Goal: Register for event/course

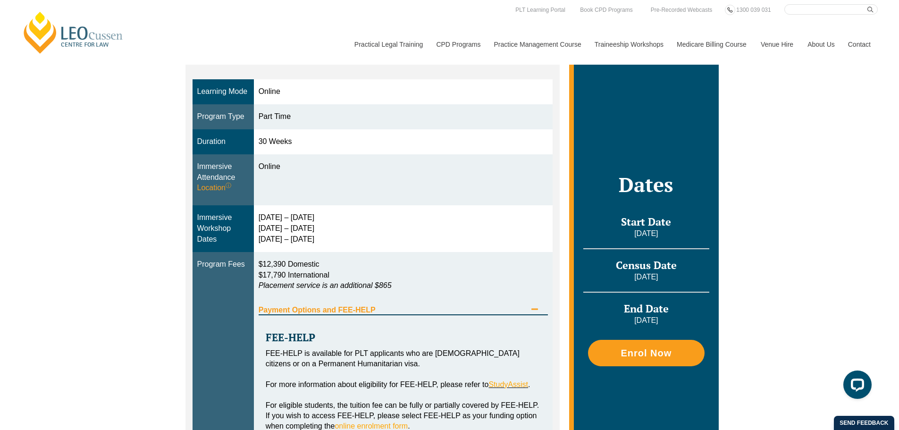
click at [471, 178] on td "Online" at bounding box center [403, 179] width 299 height 51
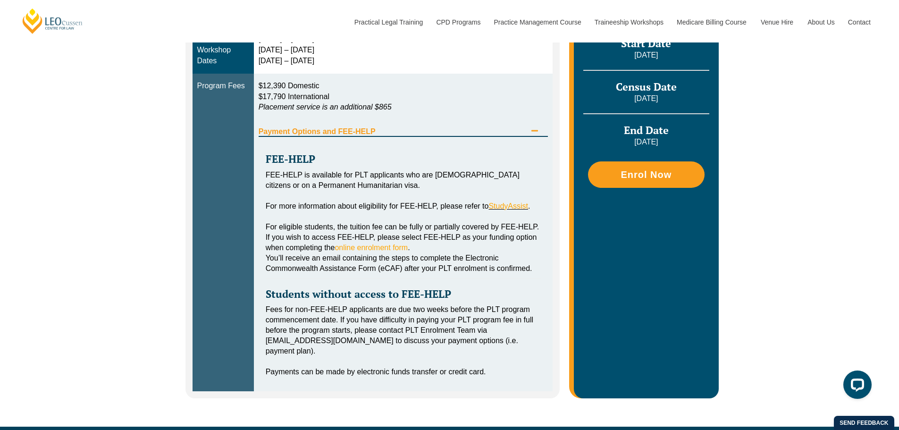
scroll to position [472, 0]
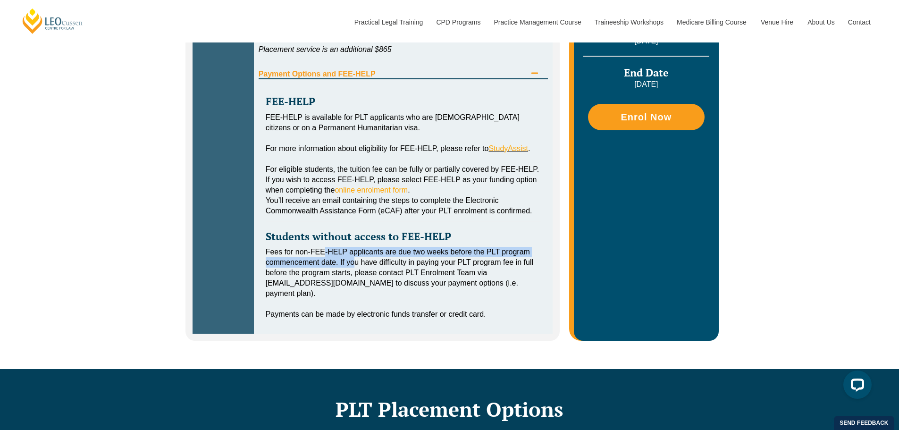
drag, startPoint x: 325, startPoint y: 249, endPoint x: 356, endPoint y: 267, distance: 36.4
click at [356, 267] on div "Fees for non-FEE-HELP applicants are due two weeks before the PLT program comme…" at bounding box center [404, 273] width 276 height 52
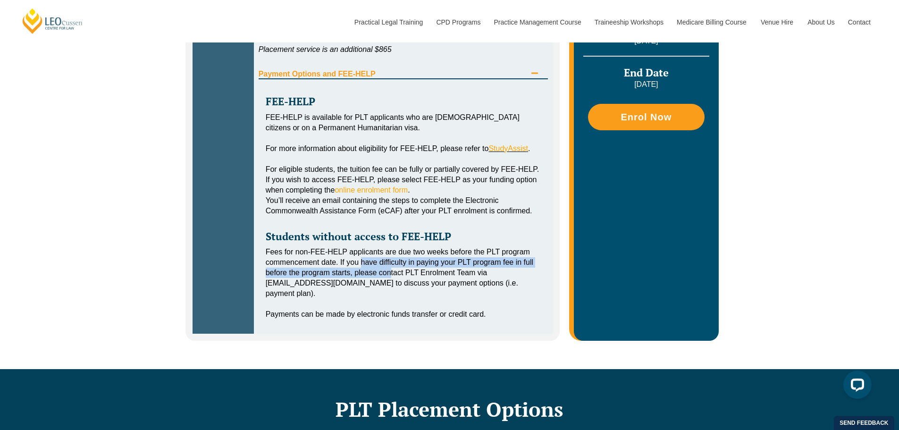
drag, startPoint x: 361, startPoint y: 260, endPoint x: 391, endPoint y: 272, distance: 32.9
click at [391, 272] on div "Fees for non-FEE-HELP applicants are due two weeks before the PLT program comme…" at bounding box center [404, 273] width 276 height 52
click at [408, 272] on div "Fees for non-FEE-HELP applicants are due two weeks before the PLT program comme…" at bounding box center [404, 273] width 276 height 52
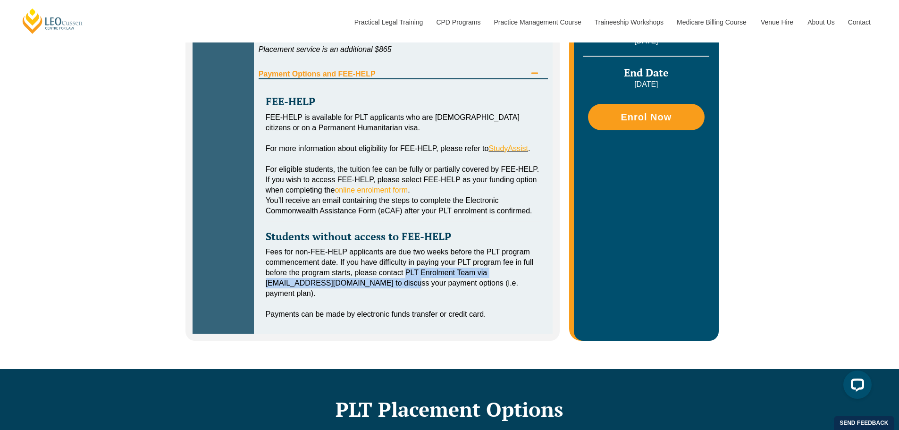
drag, startPoint x: 408, startPoint y: 272, endPoint x: 380, endPoint y: 284, distance: 30.2
click at [380, 284] on div "Fees for non-FEE-HELP applicants are due two weeks before the PLT program comme…" at bounding box center [404, 273] width 276 height 52
drag, startPoint x: 380, startPoint y: 284, endPoint x: 440, endPoint y: 288, distance: 60.1
click at [440, 288] on div "Fees for non-FEE-HELP applicants are due two weeks before the PLT program comme…" at bounding box center [404, 273] width 276 height 52
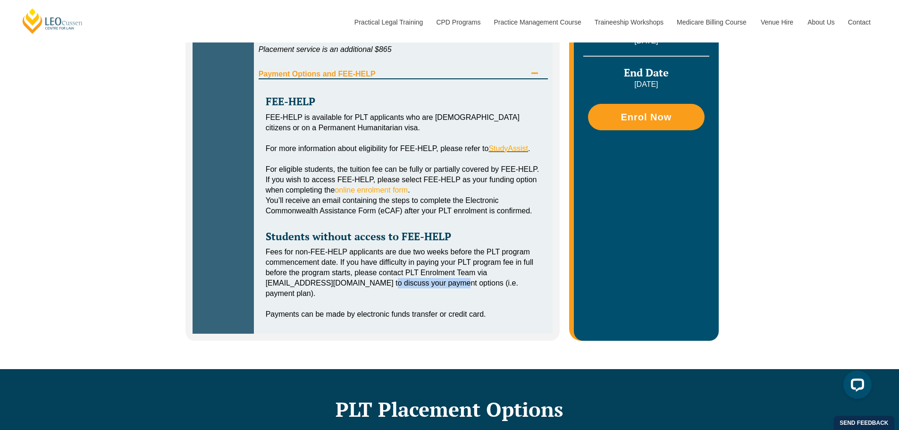
click at [440, 286] on div "Fees for non-FEE-HELP applicants are due two weeks before the PLT program comme…" at bounding box center [404, 273] width 276 height 52
drag, startPoint x: 267, startPoint y: 311, endPoint x: 457, endPoint y: 300, distance: 190.6
click at [457, 300] on div "FEE-HELP FEE-HELP is available for PLT applicants who are Australian citizens o…" at bounding box center [404, 202] width 290 height 247
click at [490, 294] on div "Fees for non-FEE-HELP applicants are due two weeks before the PLT program comme…" at bounding box center [404, 273] width 276 height 52
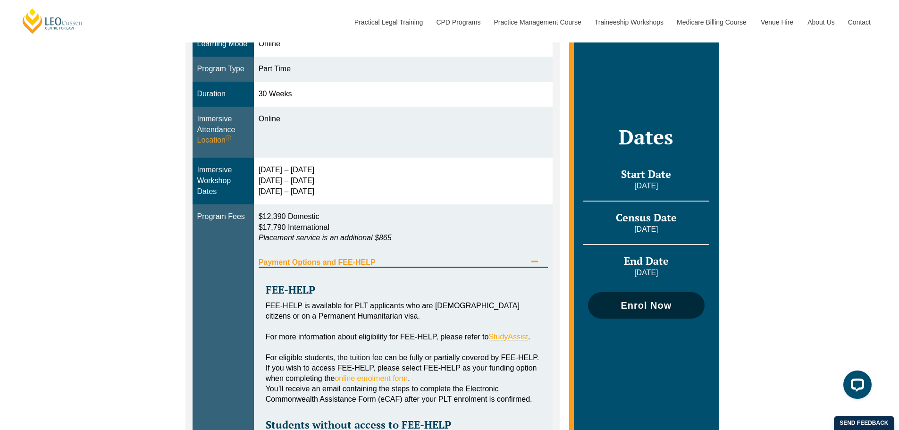
scroll to position [283, 0]
click at [610, 307] on span "Enrol Now" at bounding box center [646, 305] width 107 height 9
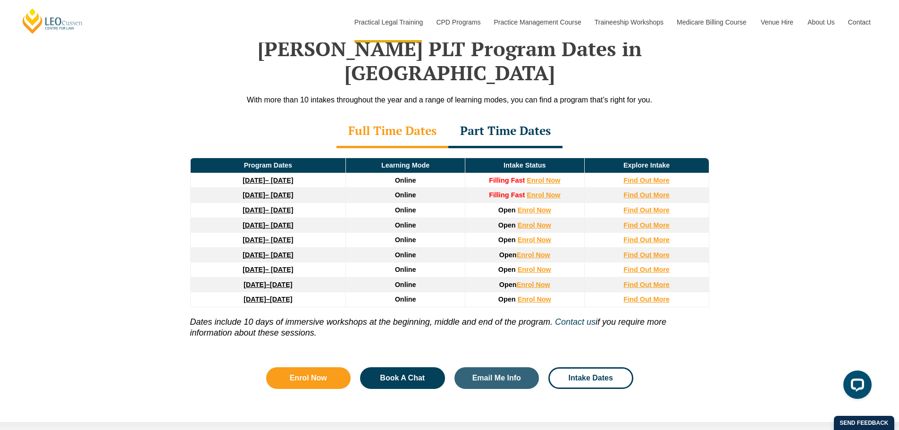
click at [487, 115] on div "Part Time Dates" at bounding box center [505, 131] width 114 height 33
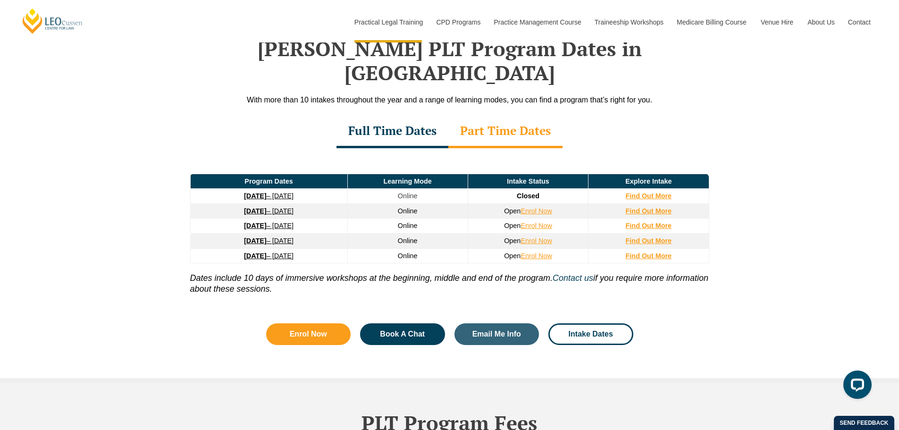
click at [362, 115] on div "Full Time Dates" at bounding box center [393, 131] width 112 height 33
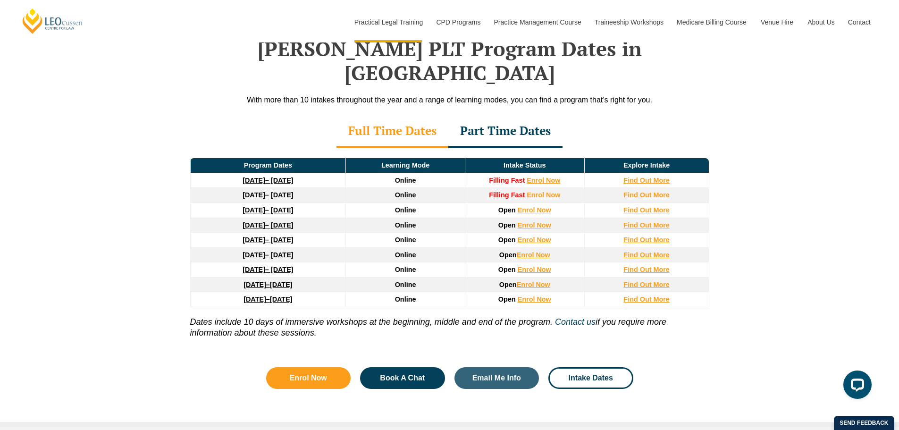
click at [516, 115] on div "Part Time Dates" at bounding box center [505, 131] width 114 height 33
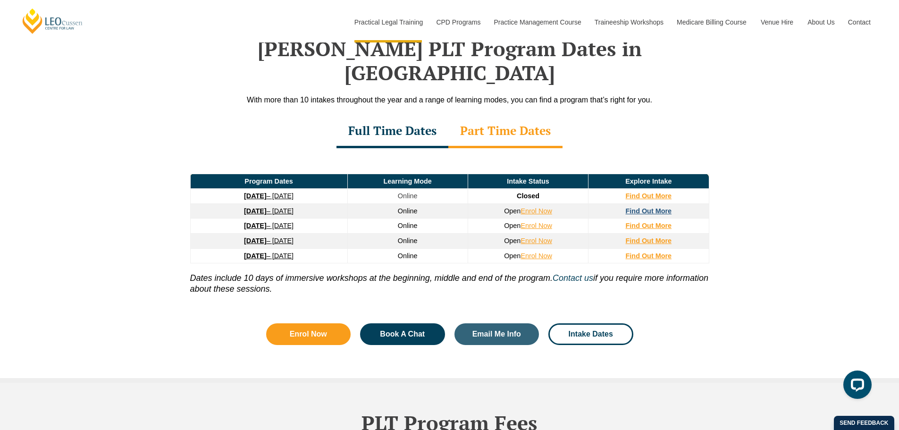
click at [645, 207] on strong "Find Out More" at bounding box center [649, 211] width 46 height 8
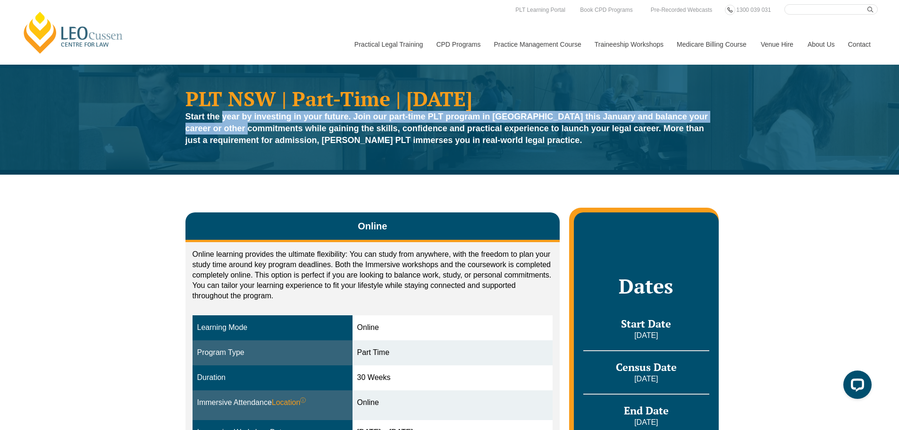
drag, startPoint x: 224, startPoint y: 118, endPoint x: 256, endPoint y: 129, distance: 33.3
click at [256, 129] on strong "Start the year by investing in your future. Join our part-time PLT program in N…" at bounding box center [447, 128] width 523 height 33
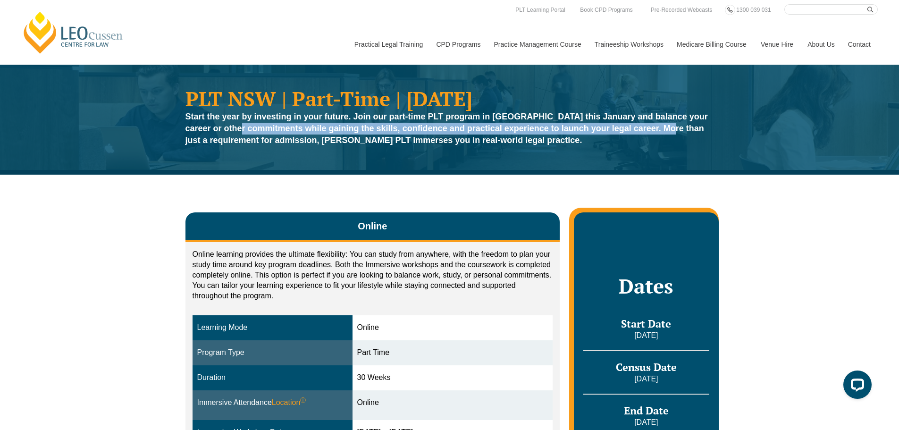
drag, startPoint x: 256, startPoint y: 129, endPoint x: 663, endPoint y: 127, distance: 407.4
click at [663, 127] on strong "Start the year by investing in your future. Join our part-time PLT program in N…" at bounding box center [447, 128] width 523 height 33
click at [663, 126] on strong "Start the year by investing in your future. Join our part-time PLT program in N…" at bounding box center [447, 128] width 523 height 33
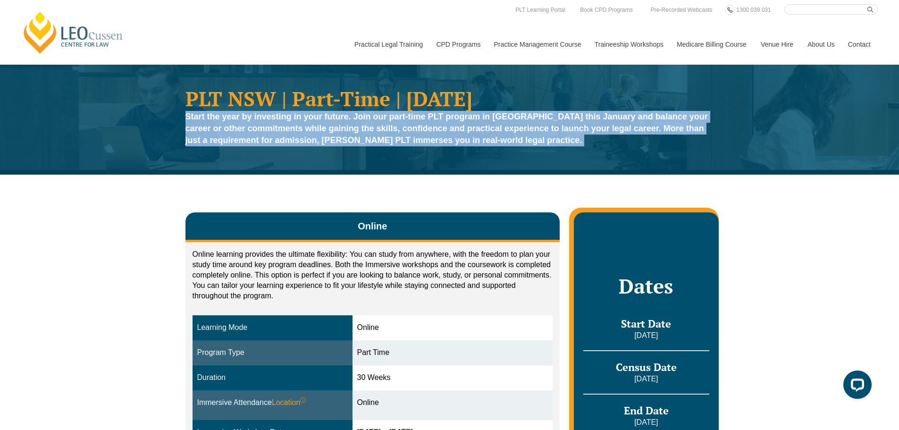
drag, startPoint x: 663, startPoint y: 126, endPoint x: 668, endPoint y: 158, distance: 32.1
click at [669, 157] on div "PLT NSW | Part-Time | January 2026 Start the year by investing in your future. …" at bounding box center [449, 120] width 899 height 110
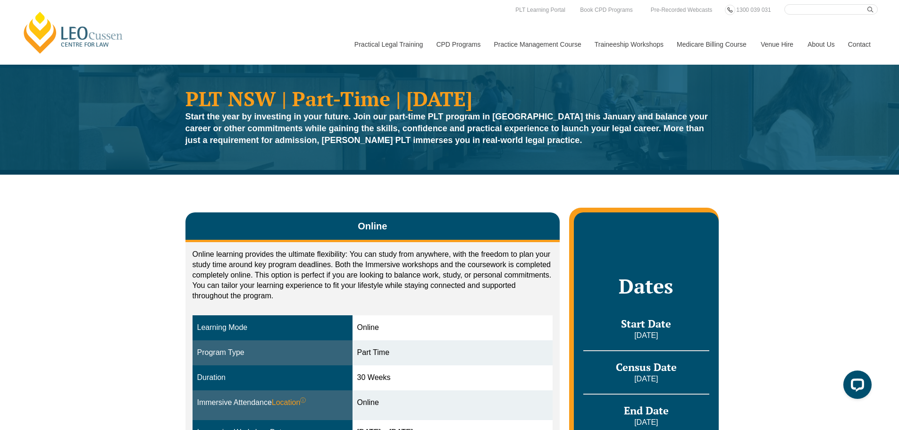
click at [668, 158] on div "PLT NSW | Part-Time | January 2026 Start the year by investing in your future. …" at bounding box center [449, 120] width 899 height 110
drag, startPoint x: 410, startPoint y: 142, endPoint x: 536, endPoint y: 144, distance: 126.1
click at [539, 141] on div "Start the year by investing in your future. Join our part-time PLT program in N…" at bounding box center [450, 131] width 529 height 40
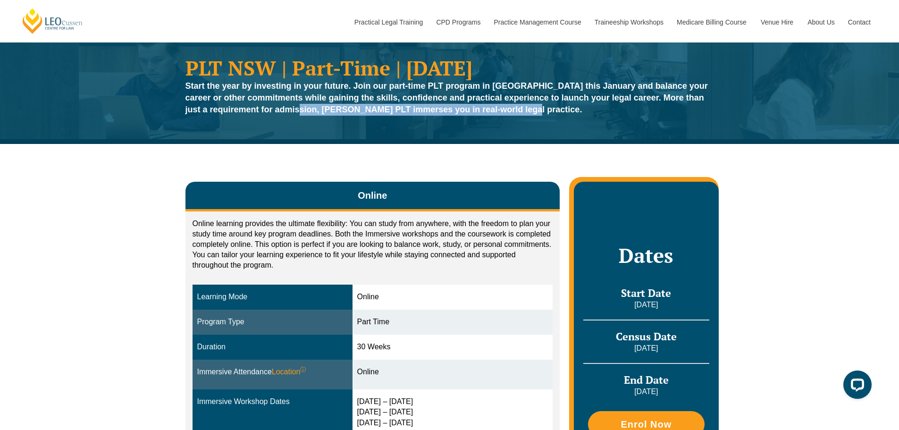
scroll to position [47, 0]
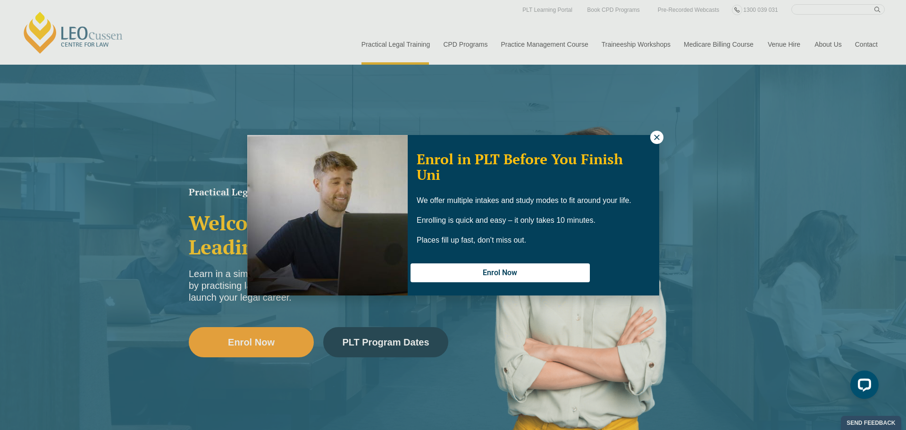
click at [653, 138] on icon at bounding box center [657, 137] width 8 height 8
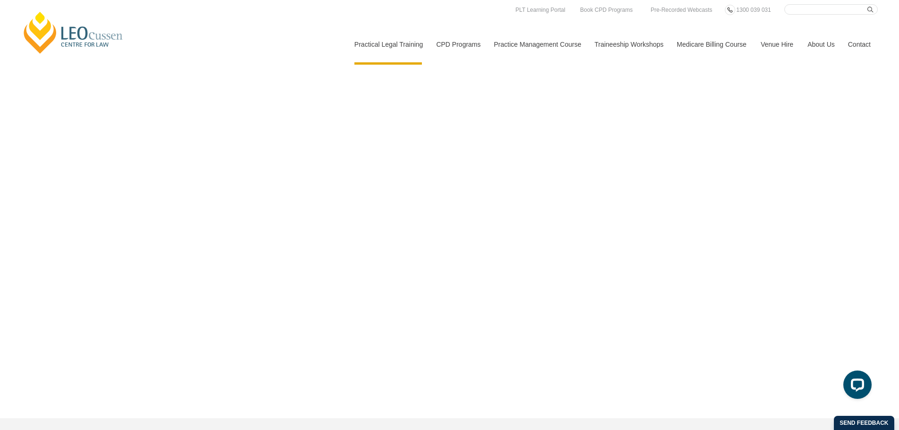
scroll to position [2644, 0]
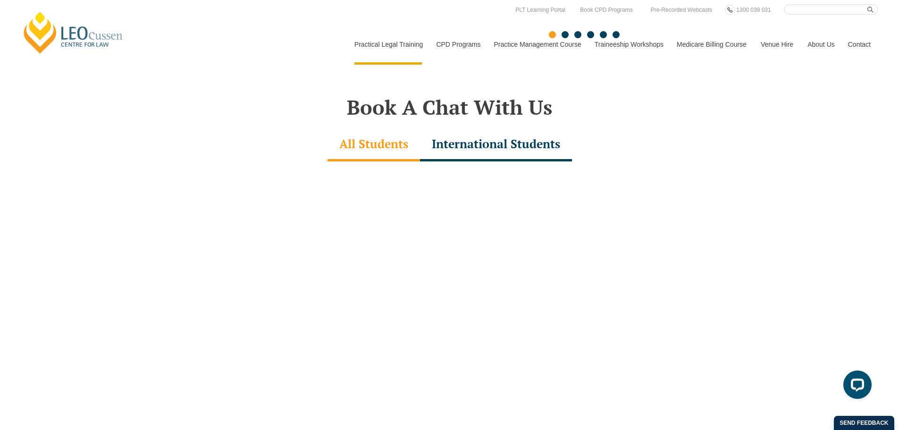
click at [66, 33] on link "[PERSON_NAME] Centre for Law" at bounding box center [73, 32] width 104 height 44
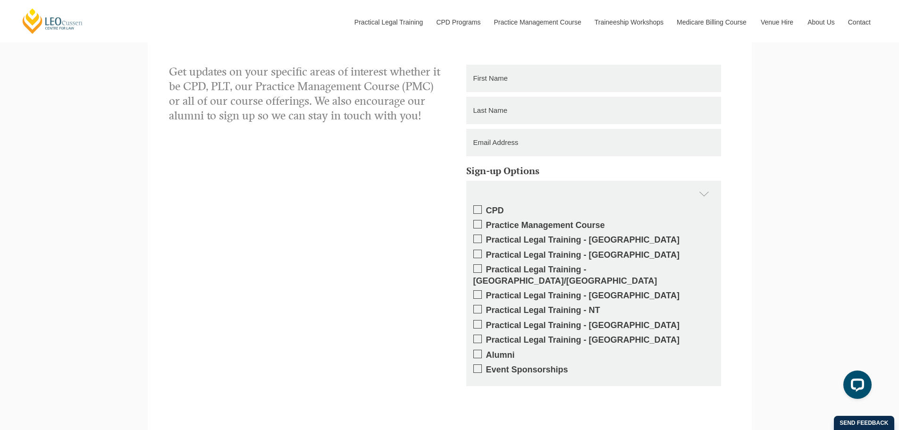
scroll to position [1496, 0]
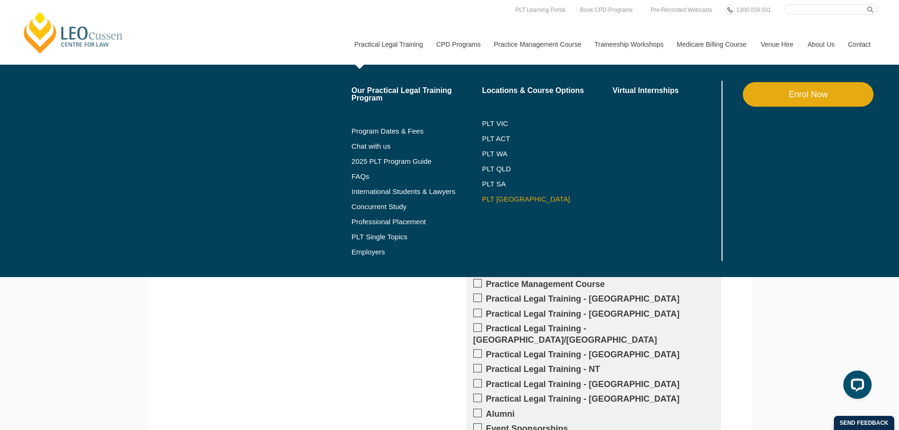
click at [499, 198] on link "PLT [GEOGRAPHIC_DATA]" at bounding box center [547, 199] width 131 height 8
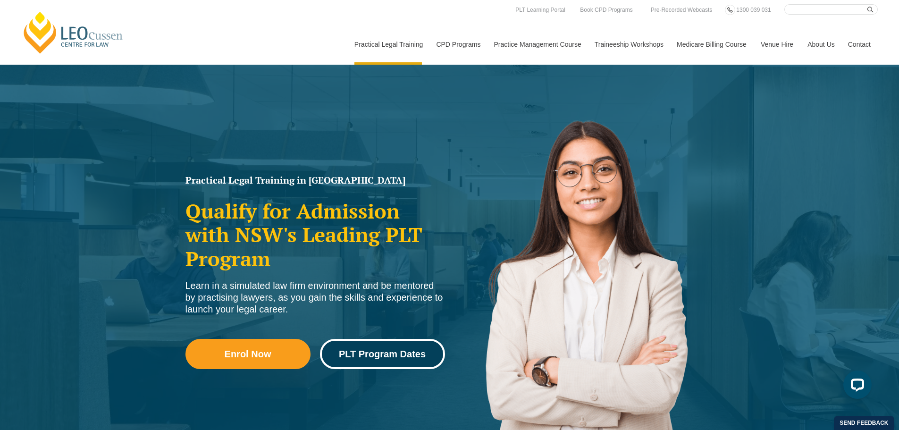
click at [411, 355] on span "PLT Program Dates" at bounding box center [382, 353] width 87 height 9
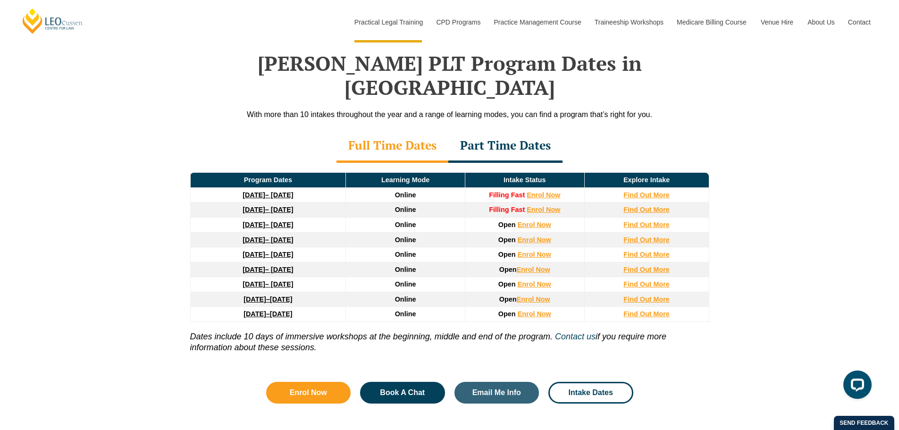
scroll to position [1361, 0]
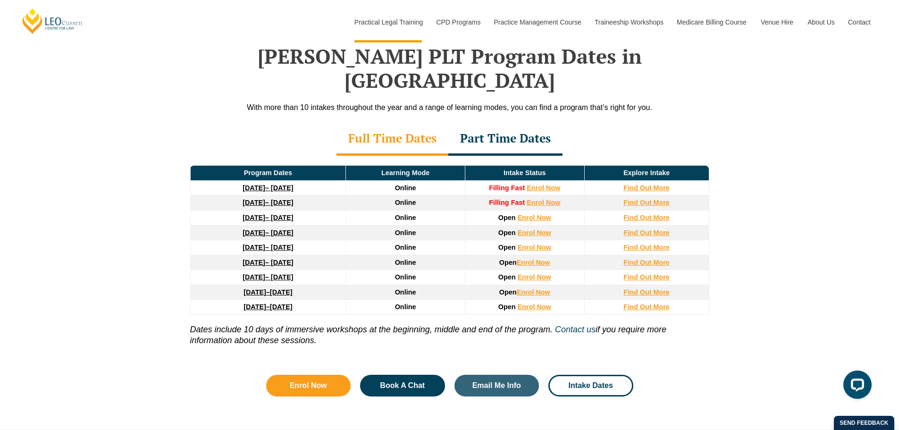
click at [501, 123] on div "Part Time Dates" at bounding box center [505, 139] width 114 height 33
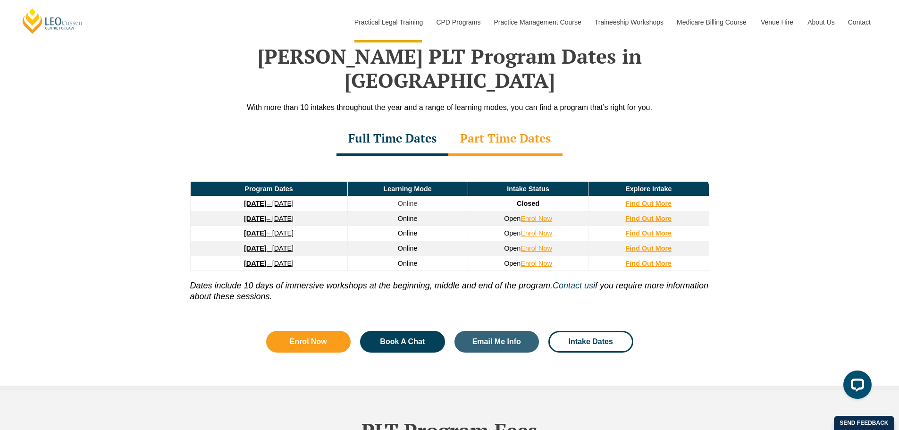
click at [244, 215] on strong "26 January 2026" at bounding box center [255, 219] width 23 height 8
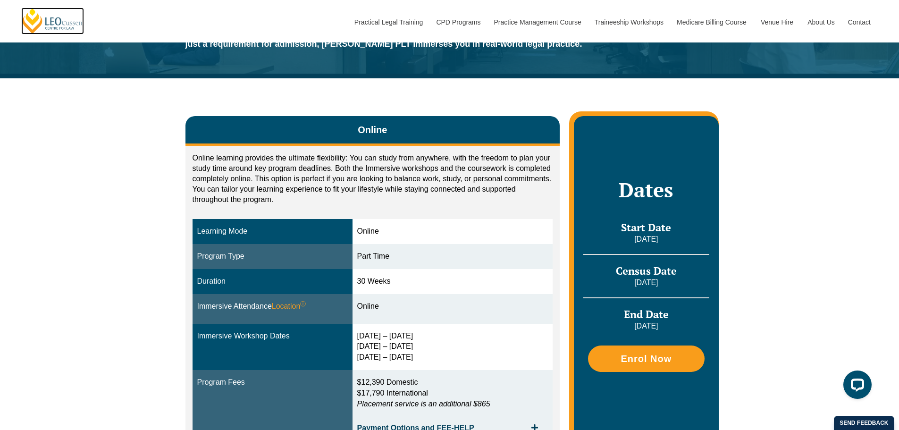
scroll to position [142, 0]
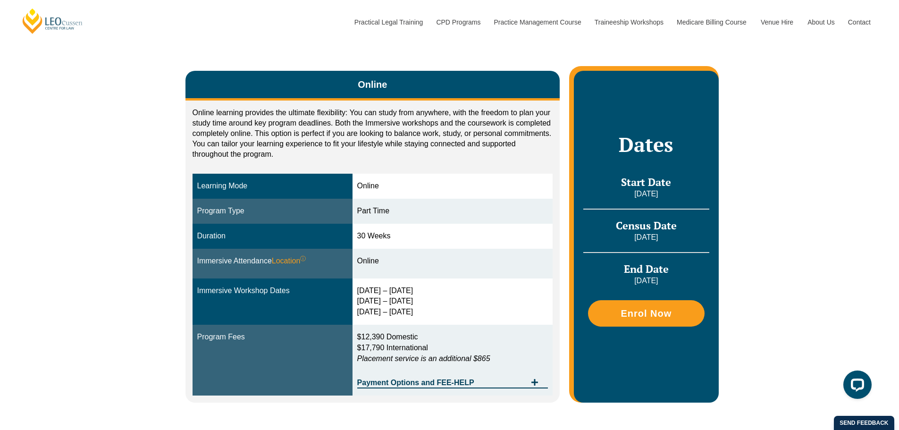
drag, startPoint x: 362, startPoint y: 237, endPoint x: 407, endPoint y: 238, distance: 45.3
click at [407, 238] on td "30 Weeks" at bounding box center [453, 236] width 201 height 25
click at [407, 275] on td "Online" at bounding box center [453, 264] width 201 height 30
drag, startPoint x: 368, startPoint y: 232, endPoint x: 414, endPoint y: 237, distance: 46.1
click at [414, 237] on td "30 Weeks" at bounding box center [453, 236] width 201 height 25
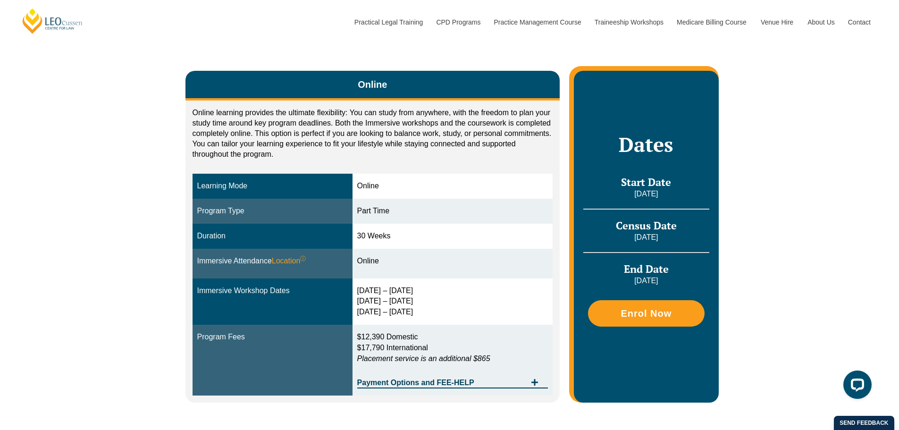
click at [414, 237] on div "30 Weeks" at bounding box center [452, 236] width 191 height 11
drag, startPoint x: 414, startPoint y: 237, endPoint x: 466, endPoint y: 251, distance: 54.2
click at [466, 251] on tbody "Learning Mode Online Program Type Part Time Duration 30 Weeks Immersive Attenda…" at bounding box center [373, 284] width 361 height 221
click at [462, 251] on td "Online" at bounding box center [453, 264] width 201 height 30
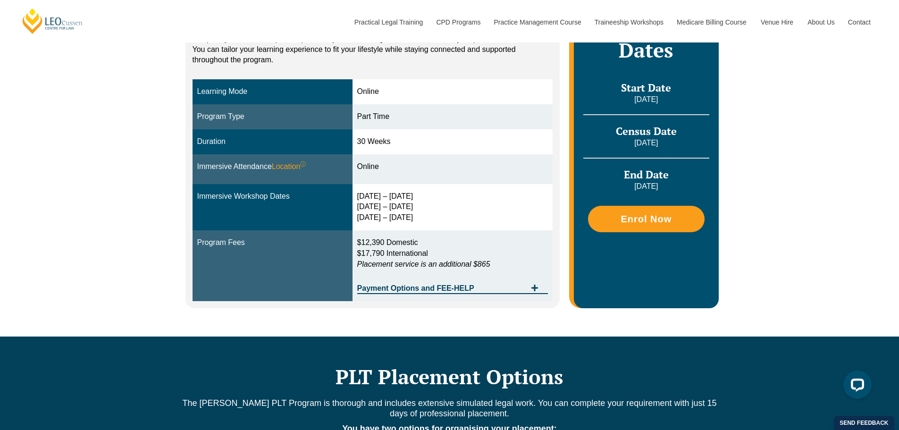
scroll to position [283, 0]
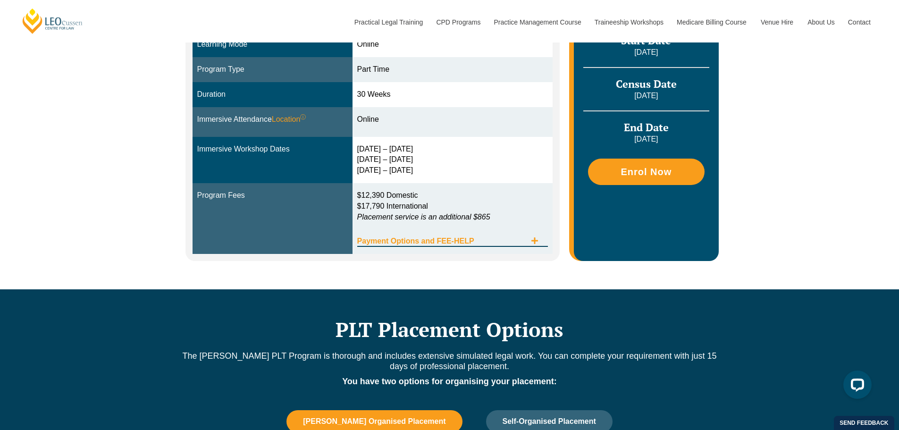
click at [491, 241] on span "Payment Options and FEE-HELP" at bounding box center [441, 241] width 169 height 8
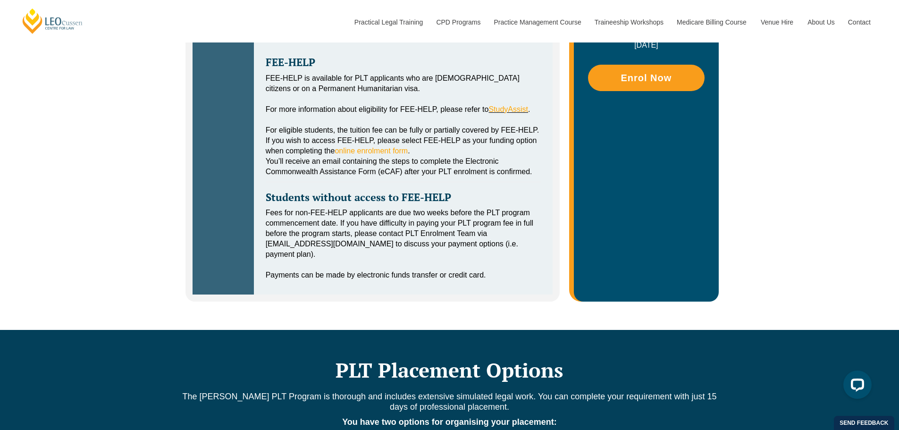
scroll to position [519, 0]
